Goal: Task Accomplishment & Management: Complete application form

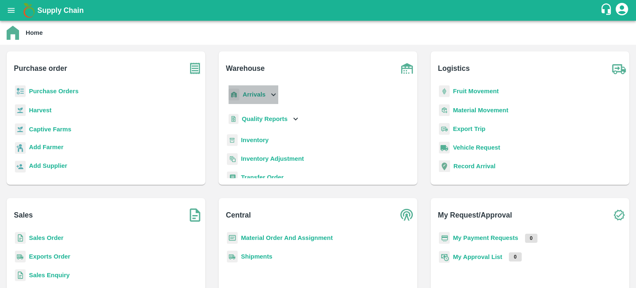
click at [276, 87] on div "Arrivals" at bounding box center [252, 94] width 51 height 19
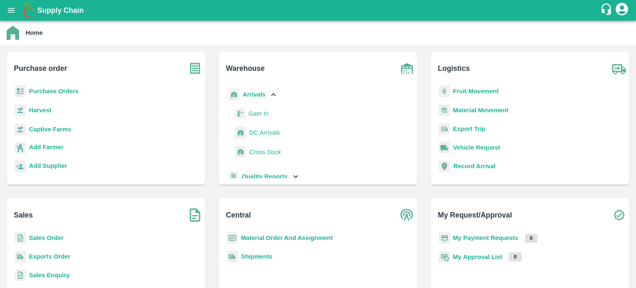
click at [267, 135] on span "DC Arrivals" at bounding box center [264, 132] width 31 height 9
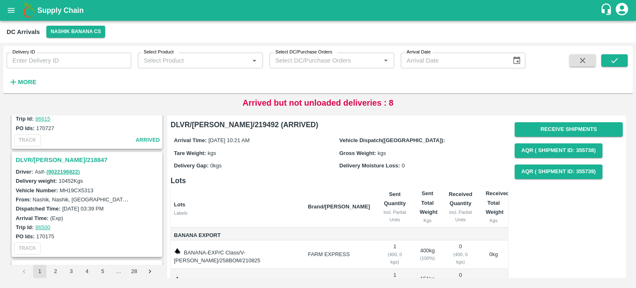
scroll to position [724, 0]
click at [58, 155] on h3 "DLVR/[PERSON_NAME]/218847" at bounding box center [88, 160] width 145 height 11
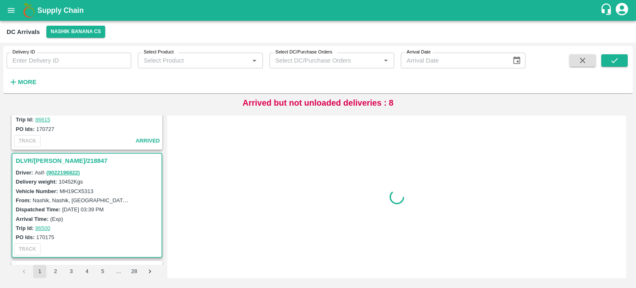
scroll to position [758, 0]
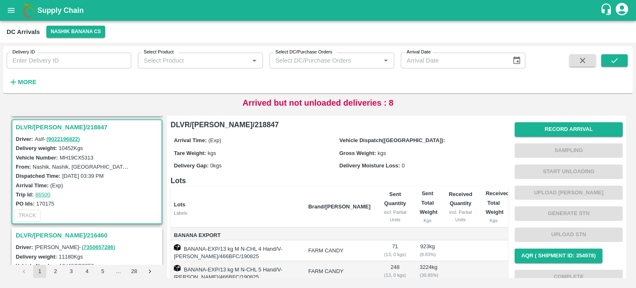
click at [82, 155] on label "MH19CX5313" at bounding box center [77, 157] width 34 height 6
copy label "MH19CX5313"
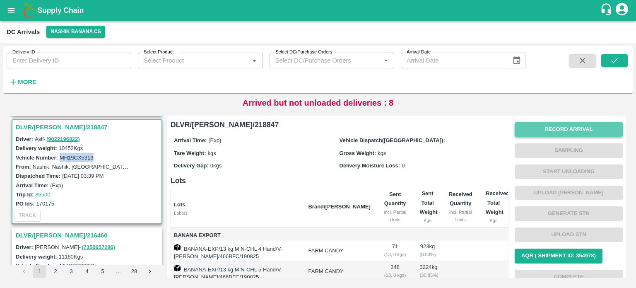
click at [543, 128] on button "Record Arrival" at bounding box center [569, 129] width 108 height 14
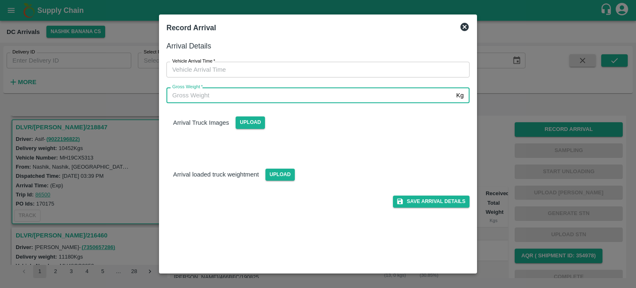
click at [294, 98] on input "Gross Weight   *" at bounding box center [310, 95] width 287 height 16
type input "18090"
type input "DD/MM/YYYY hh:mm aa"
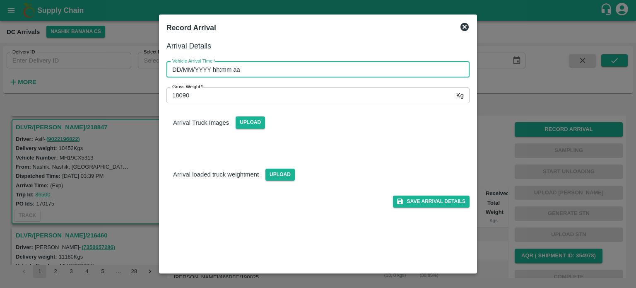
click at [361, 70] on input "DD/MM/YYYY hh:mm aa" at bounding box center [315, 70] width 297 height 16
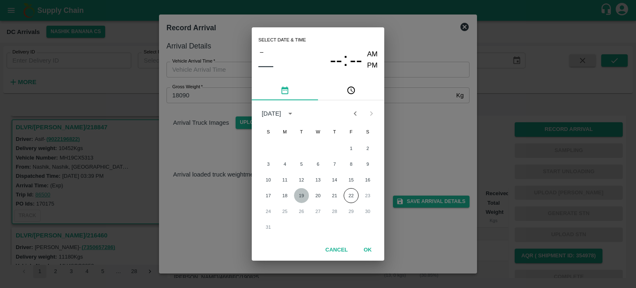
click at [303, 198] on button "19" at bounding box center [301, 195] width 15 height 15
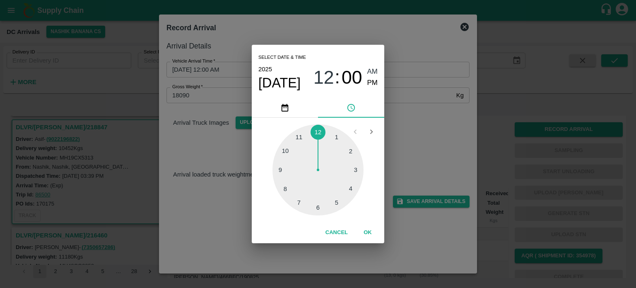
click at [288, 152] on div at bounding box center [318, 169] width 91 height 91
type input "[DATE] 10:00 AM"
click at [394, 152] on div "Select date & time [DATE] 10 : 00 AM PM 05 10 15 20 25 30 35 40 45 50 55 00 Can…" at bounding box center [318, 144] width 636 height 288
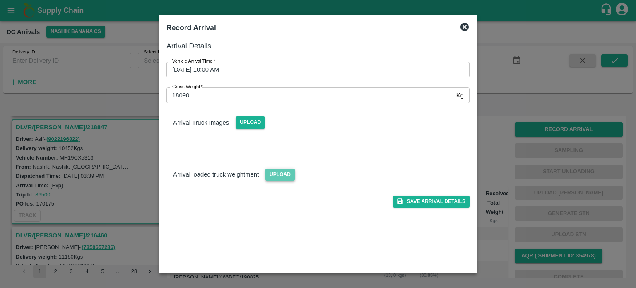
click at [276, 172] on span "Upload" at bounding box center [280, 175] width 29 height 12
click at [0, 0] on input "Upload" at bounding box center [0, 0] width 0 height 0
click at [251, 125] on span "Upload" at bounding box center [250, 122] width 29 height 12
click at [0, 0] on input "Upload" at bounding box center [0, 0] width 0 height 0
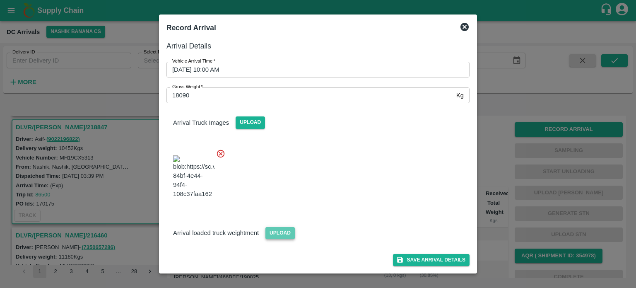
click at [275, 239] on span "Upload" at bounding box center [280, 233] width 29 height 12
click at [0, 0] on input "Upload" at bounding box center [0, 0] width 0 height 0
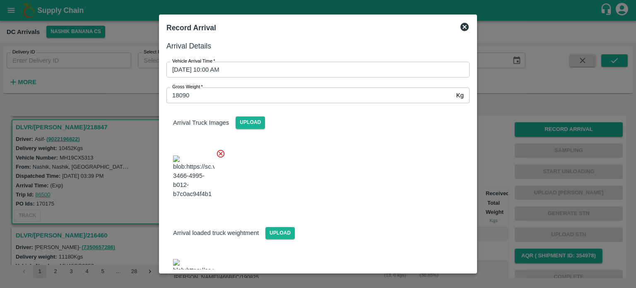
scroll to position [76, 0]
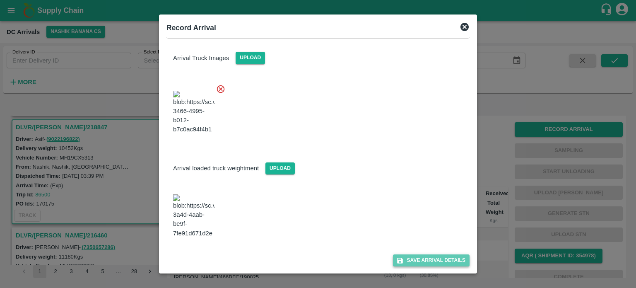
click at [427, 258] on button "Save Arrival Details" at bounding box center [431, 260] width 77 height 12
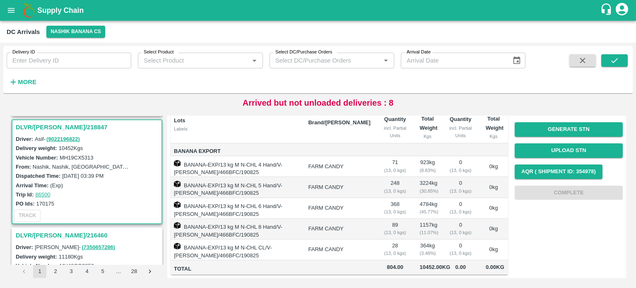
scroll to position [0, 0]
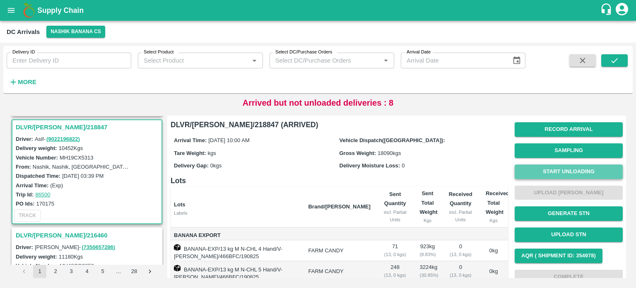
click at [577, 173] on button "Start Unloading" at bounding box center [569, 171] width 108 height 14
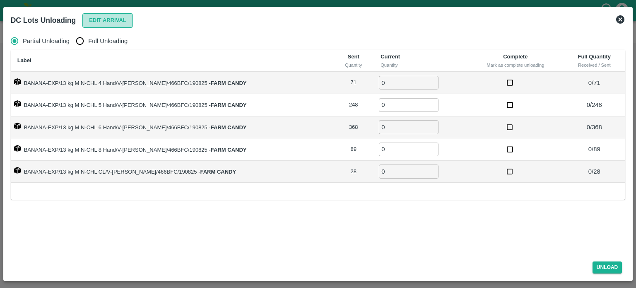
click at [107, 24] on button "Edit Arrival" at bounding box center [107, 20] width 51 height 14
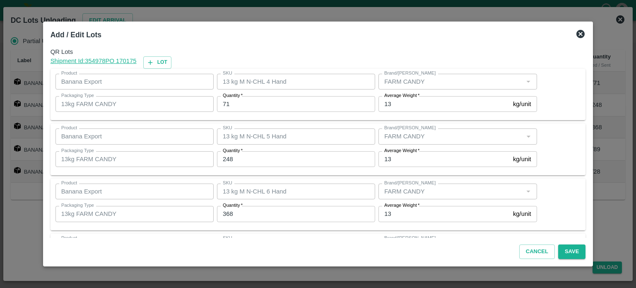
click at [229, 105] on input "71" at bounding box center [296, 104] width 158 height 16
type input "66"
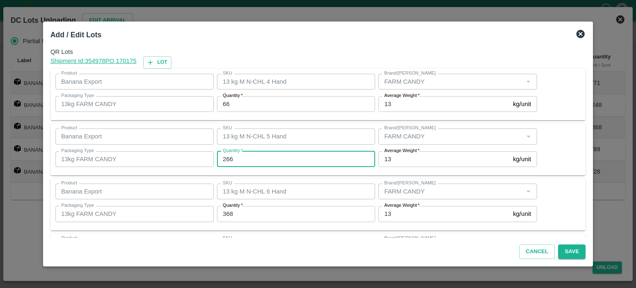
type input "266"
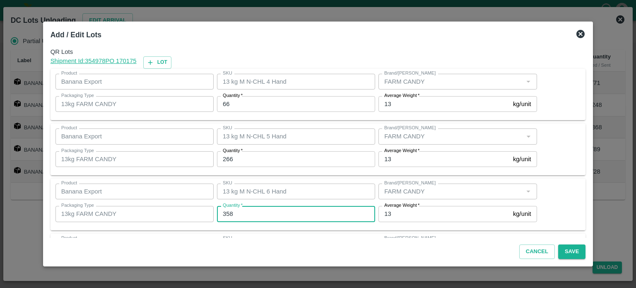
type input "358"
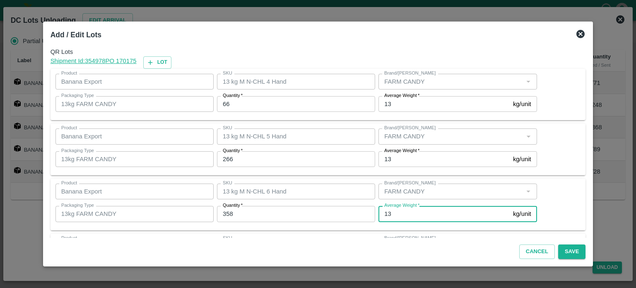
scroll to position [109, 0]
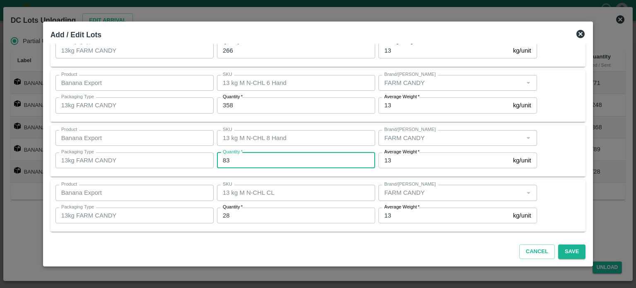
type input "83"
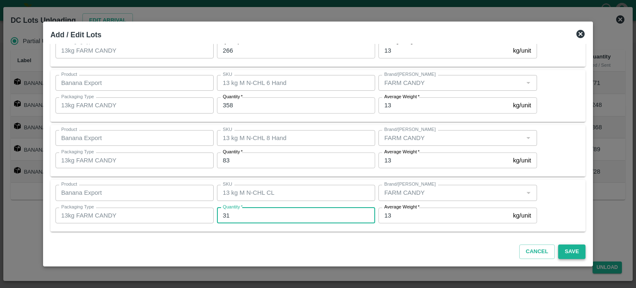
type input "31"
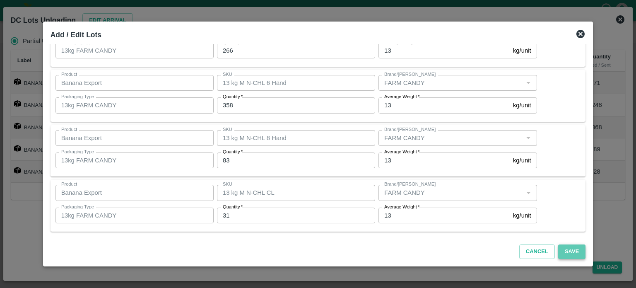
click at [563, 254] on button "Save" at bounding box center [571, 251] width 27 height 14
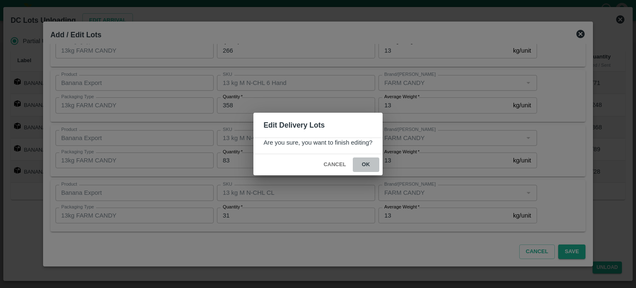
click at [366, 167] on button "ok" at bounding box center [366, 164] width 27 height 14
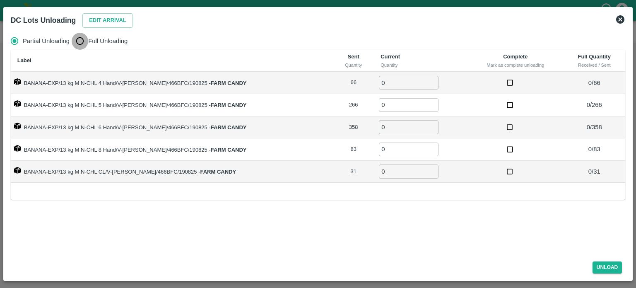
click at [77, 42] on input "Full Unloading" at bounding box center [80, 41] width 17 height 17
radio input "true"
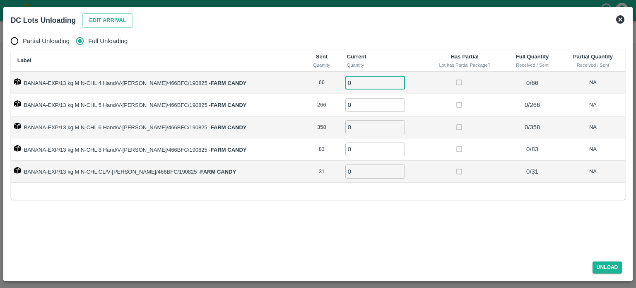
click at [345, 82] on input "0" at bounding box center [375, 83] width 60 height 14
type input "66"
type input "266"
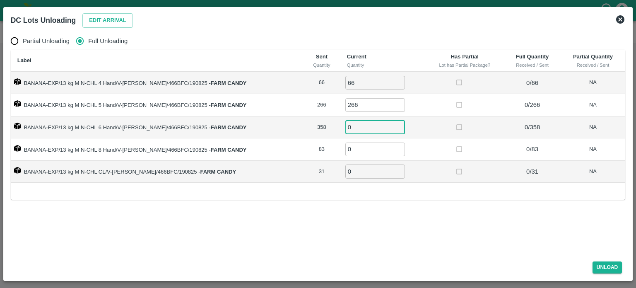
type input "2"
type input "358"
type input "83"
type input "31"
click at [605, 270] on button "Unload" at bounding box center [608, 267] width 30 height 12
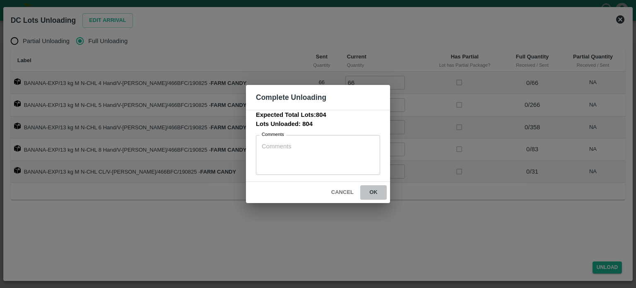
click at [374, 193] on button "ok" at bounding box center [373, 192] width 27 height 14
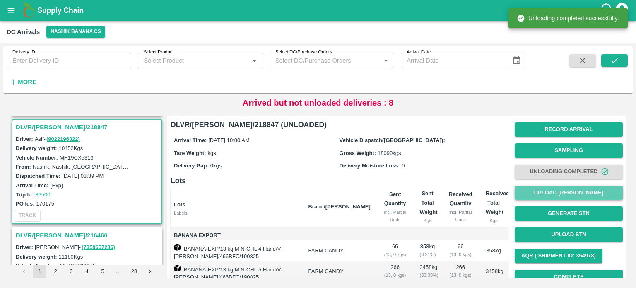
click at [557, 195] on button "Upload [PERSON_NAME]" at bounding box center [569, 193] width 108 height 14
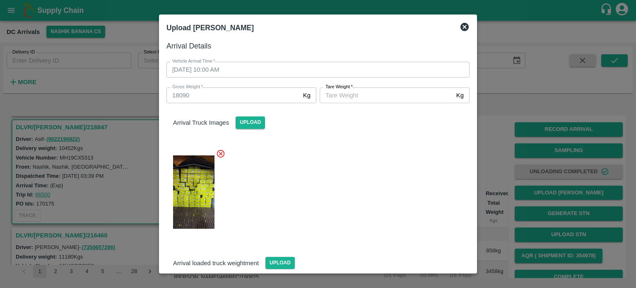
click at [411, 90] on input "[PERSON_NAME]   *" at bounding box center [386, 95] width 133 height 16
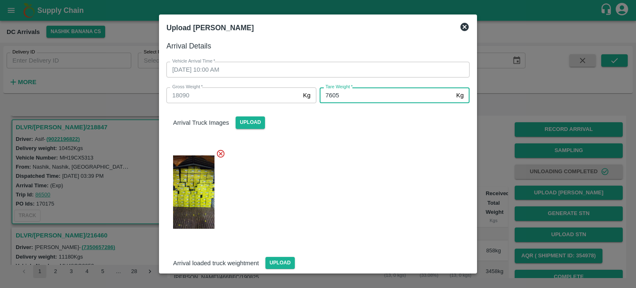
type input "7605"
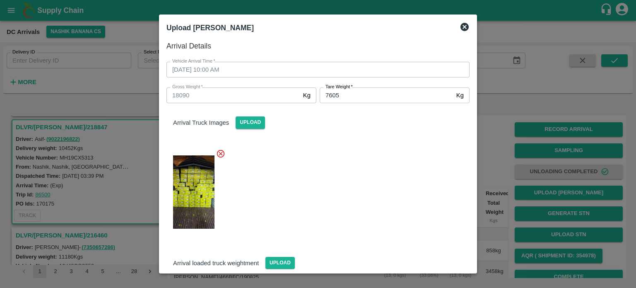
click at [406, 165] on div at bounding box center [315, 189] width 310 height 95
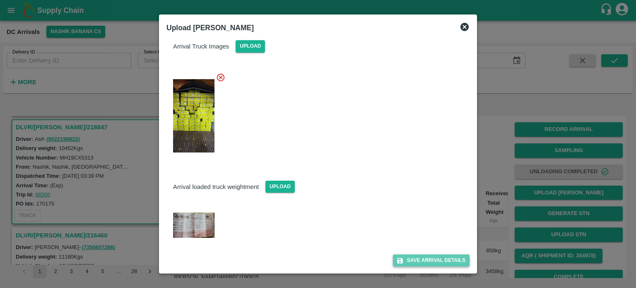
click at [423, 266] on button "Save Arrival Details" at bounding box center [431, 260] width 77 height 12
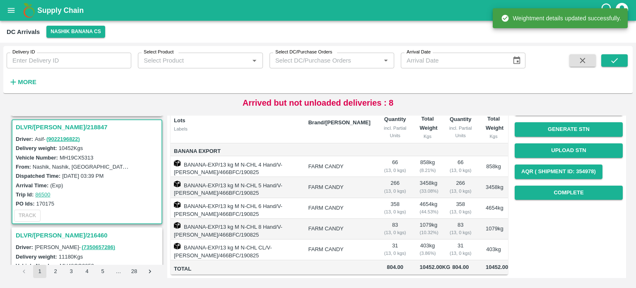
scroll to position [134, 0]
click at [561, 186] on button "Complete" at bounding box center [569, 193] width 108 height 14
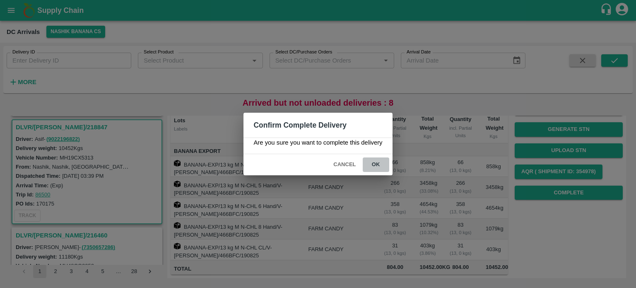
click at [376, 167] on button "ok" at bounding box center [376, 164] width 27 height 14
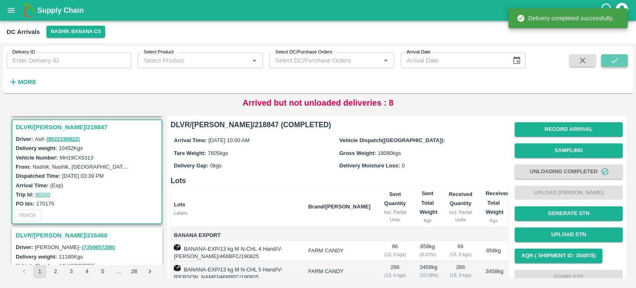
click at [611, 60] on icon "submit" at bounding box center [614, 60] width 9 height 9
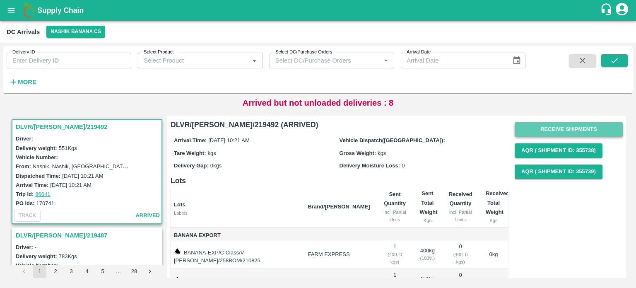
click at [566, 130] on button "Receive Shipments" at bounding box center [569, 129] width 108 height 14
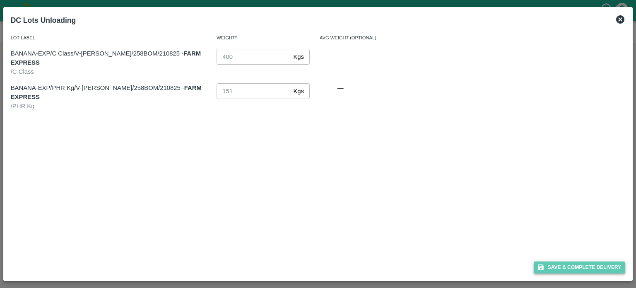
click at [571, 264] on button "Save & Complete Delivery" at bounding box center [580, 267] width 92 height 12
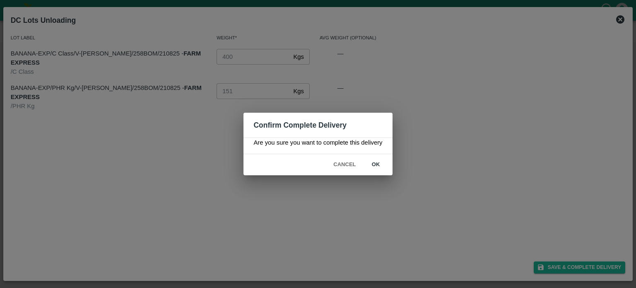
click at [372, 164] on button "ok" at bounding box center [376, 164] width 27 height 14
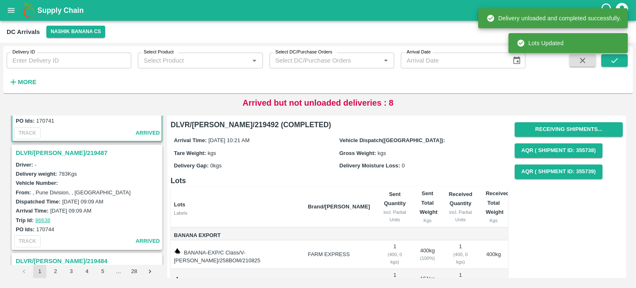
scroll to position [83, 0]
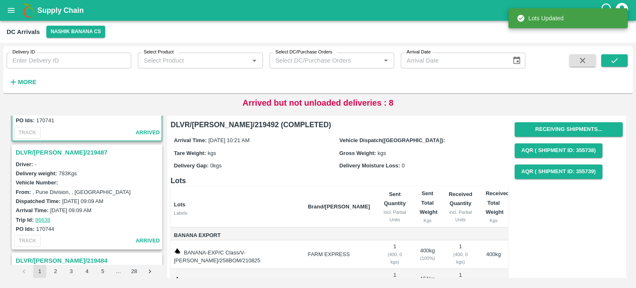
click at [36, 153] on h3 "DLVR/[PERSON_NAME]/219487" at bounding box center [88, 152] width 145 height 11
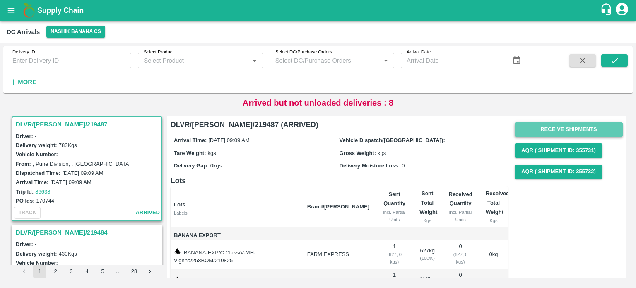
click at [579, 124] on button "Receive Shipments" at bounding box center [569, 129] width 108 height 14
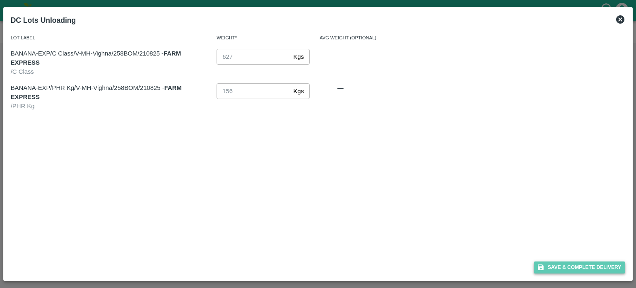
click at [575, 266] on button "Save & Complete Delivery" at bounding box center [580, 267] width 92 height 12
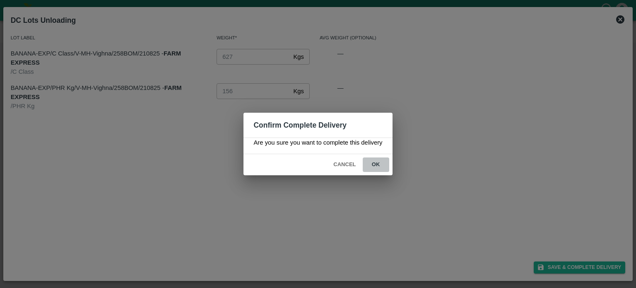
click at [375, 169] on button "ok" at bounding box center [376, 164] width 27 height 14
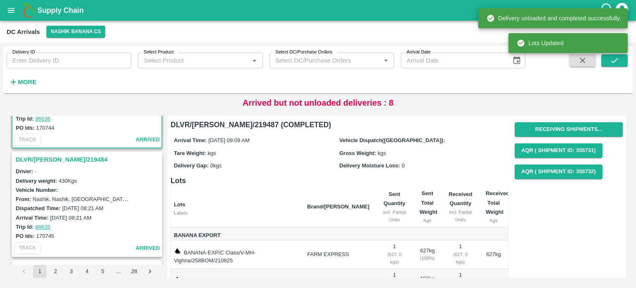
scroll to position [189, 0]
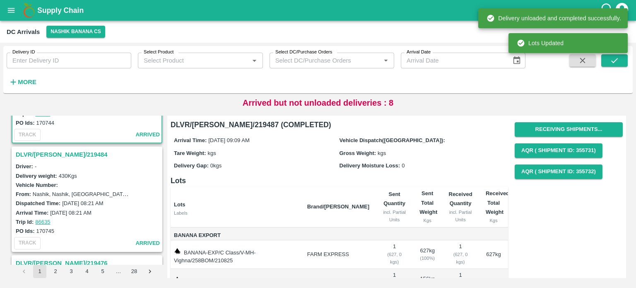
click at [43, 150] on h3 "DLVR/[PERSON_NAME]/219484" at bounding box center [88, 154] width 145 height 11
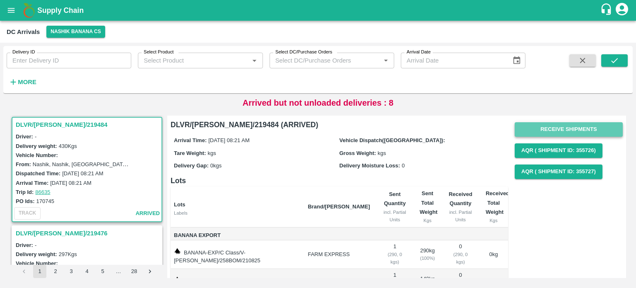
click at [568, 122] on button "Receive Shipments" at bounding box center [569, 129] width 108 height 14
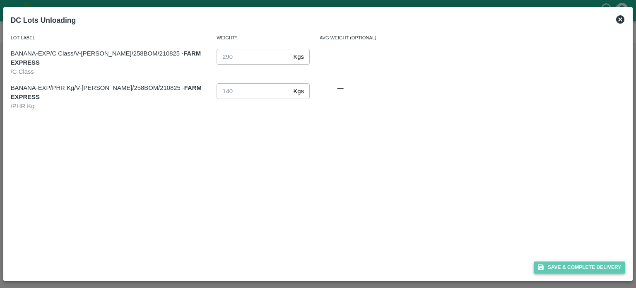
click at [578, 263] on button "Save & Complete Delivery" at bounding box center [580, 267] width 92 height 12
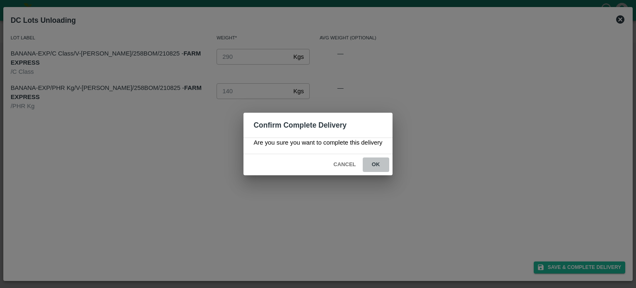
click at [374, 164] on button "ok" at bounding box center [376, 164] width 27 height 14
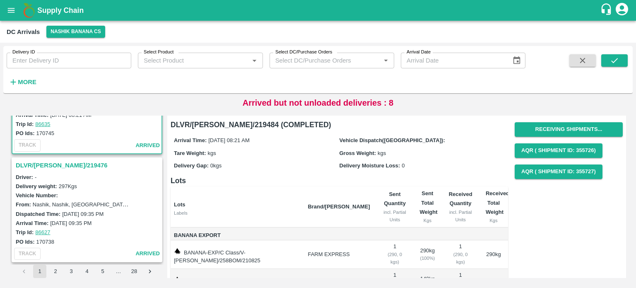
scroll to position [288, 0]
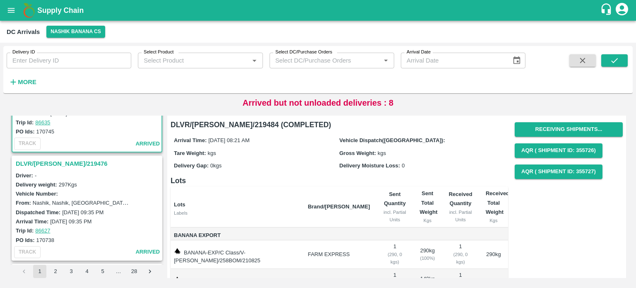
click at [27, 162] on h3 "DLVR/[PERSON_NAME]/219476" at bounding box center [88, 163] width 145 height 11
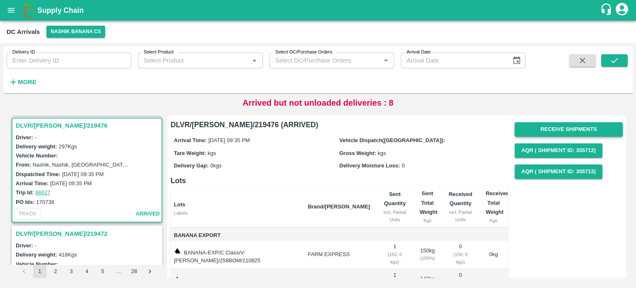
click at [552, 129] on button "Receive Shipments" at bounding box center [569, 129] width 108 height 14
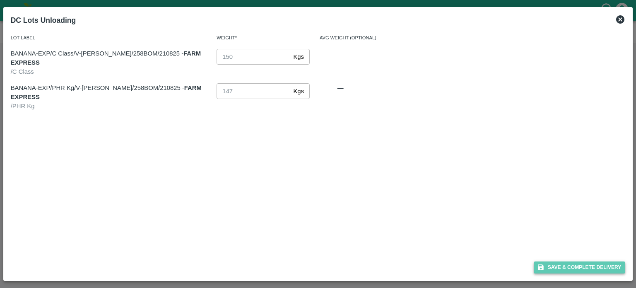
click at [575, 263] on button "Save & Complete Delivery" at bounding box center [580, 267] width 92 height 12
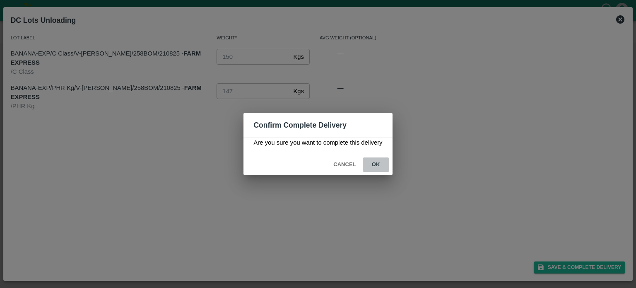
click at [379, 166] on button "ok" at bounding box center [376, 164] width 27 height 14
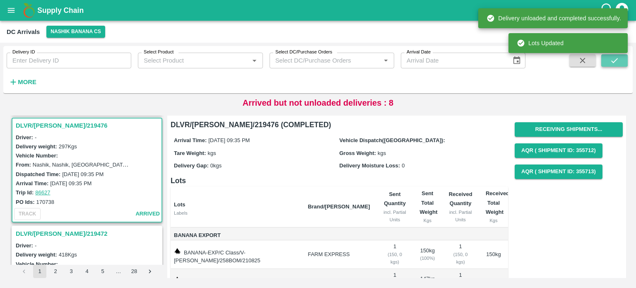
click at [619, 61] on button "submit" at bounding box center [614, 60] width 27 height 12
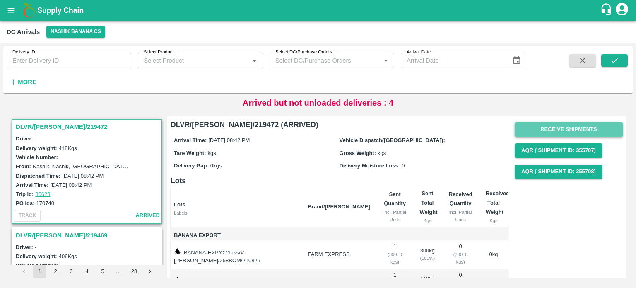
click at [567, 130] on button "Receive Shipments" at bounding box center [569, 129] width 108 height 14
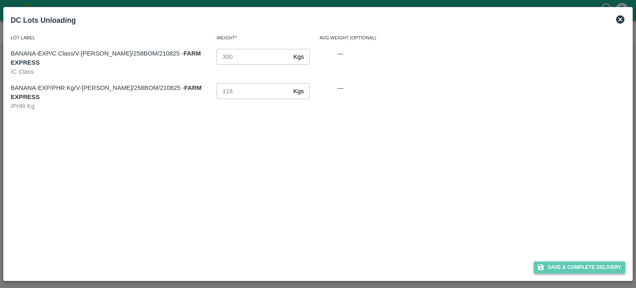
click at [572, 268] on button "Save & Complete Delivery" at bounding box center [580, 267] width 92 height 12
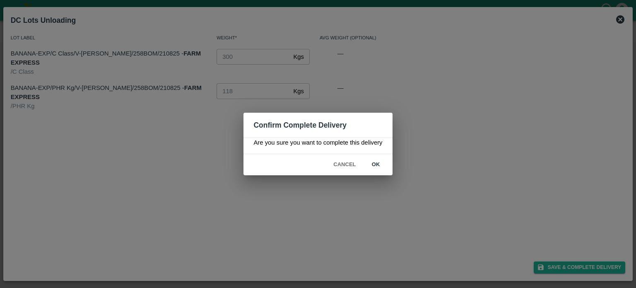
click at [373, 161] on button "ok" at bounding box center [376, 164] width 27 height 14
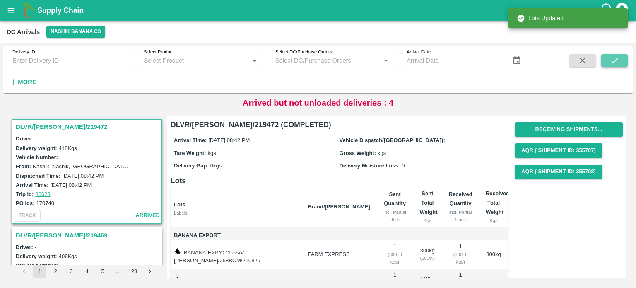
click at [613, 60] on icon "submit" at bounding box center [614, 60] width 9 height 9
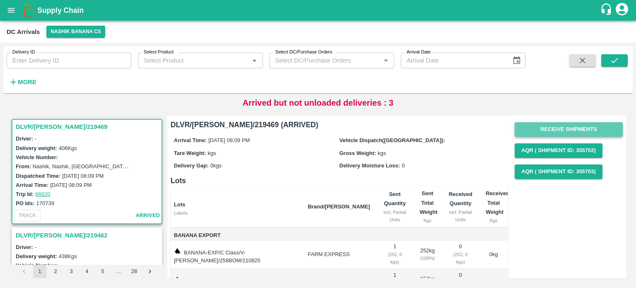
click at [574, 127] on button "Receive Shipments" at bounding box center [569, 129] width 108 height 14
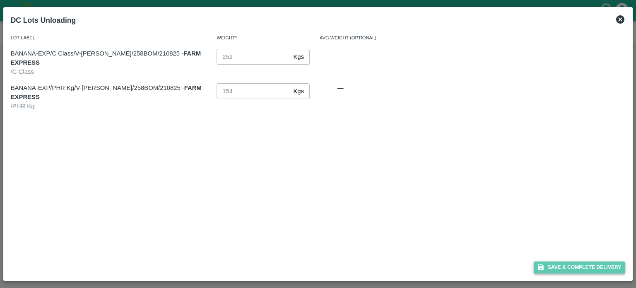
click at [574, 268] on button "Save & Complete Delivery" at bounding box center [580, 267] width 92 height 12
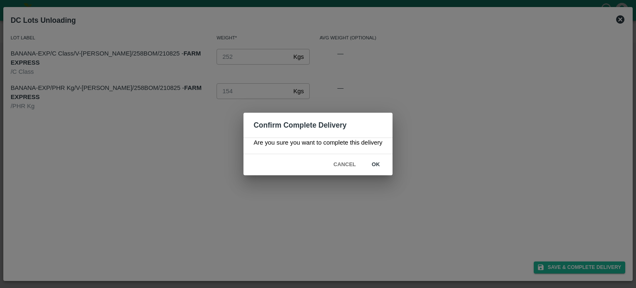
click at [381, 163] on button "ok" at bounding box center [376, 164] width 27 height 14
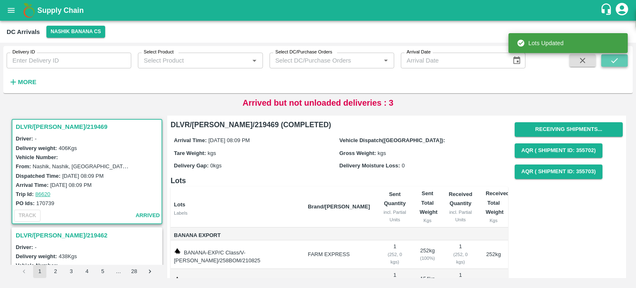
click at [615, 60] on icon "submit" at bounding box center [614, 60] width 7 height 5
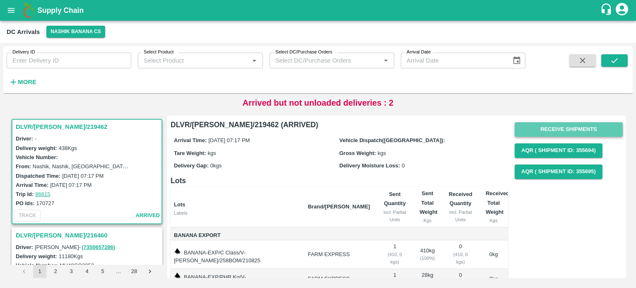
click at [555, 127] on button "Receive Shipments" at bounding box center [569, 129] width 108 height 14
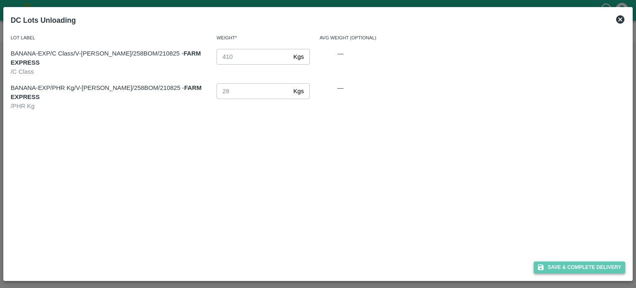
click at [578, 268] on button "Save & Complete Delivery" at bounding box center [580, 267] width 92 height 12
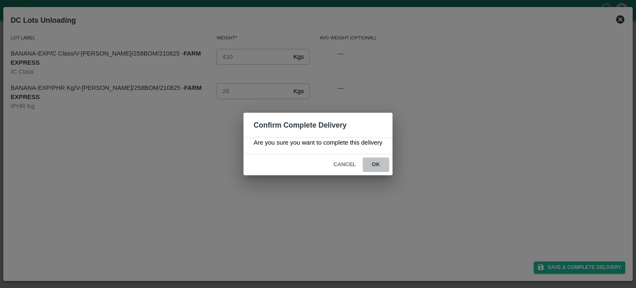
click at [377, 165] on button "ok" at bounding box center [376, 164] width 27 height 14
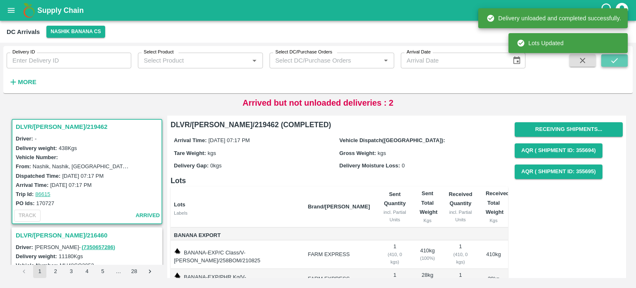
click at [614, 59] on icon "submit" at bounding box center [614, 60] width 9 height 9
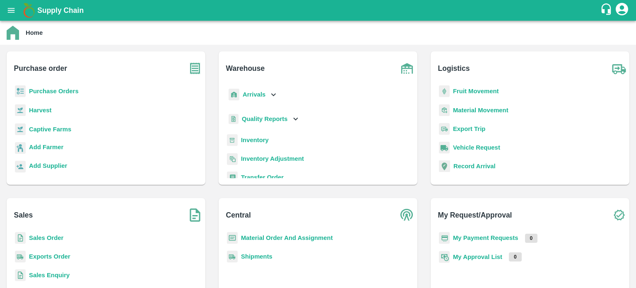
click at [249, 140] on b "Inventory" at bounding box center [255, 140] width 28 height 7
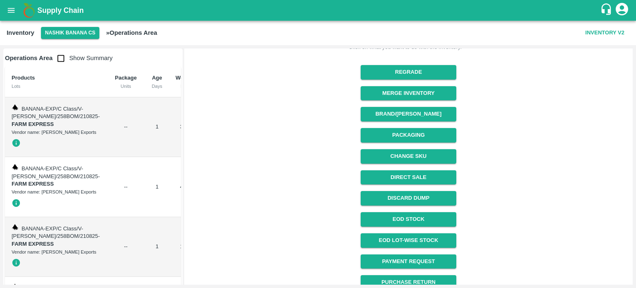
scroll to position [151, 0]
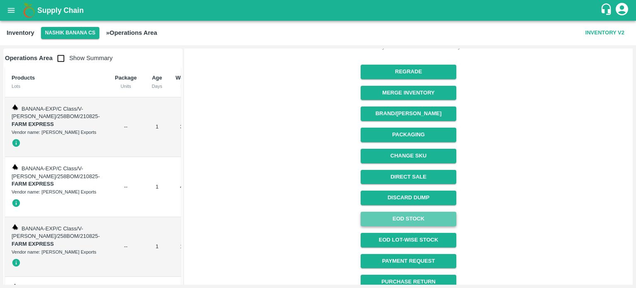
click at [413, 222] on link "EOD Stock" at bounding box center [409, 219] width 96 height 14
